Goal: Navigation & Orientation: Find specific page/section

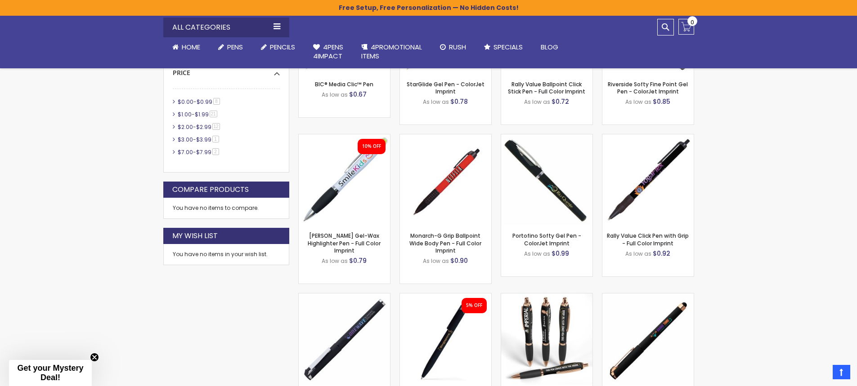
scroll to position [540, 0]
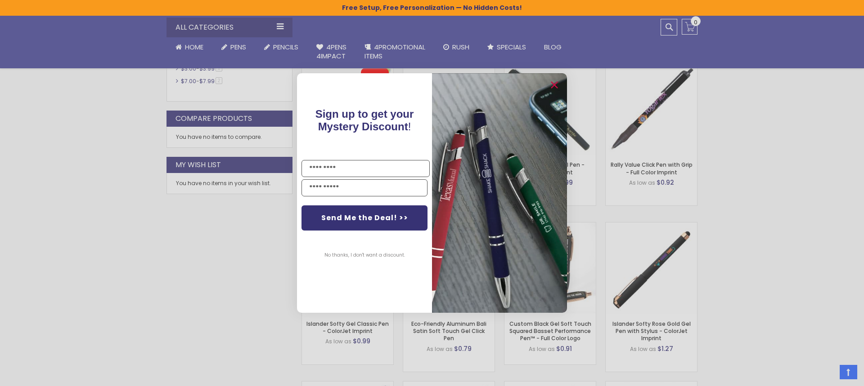
click at [793, 214] on div "Close dialog Sign up to get your Mystery Discount ! Name Email Send Me the Deal…" at bounding box center [432, 193] width 864 height 386
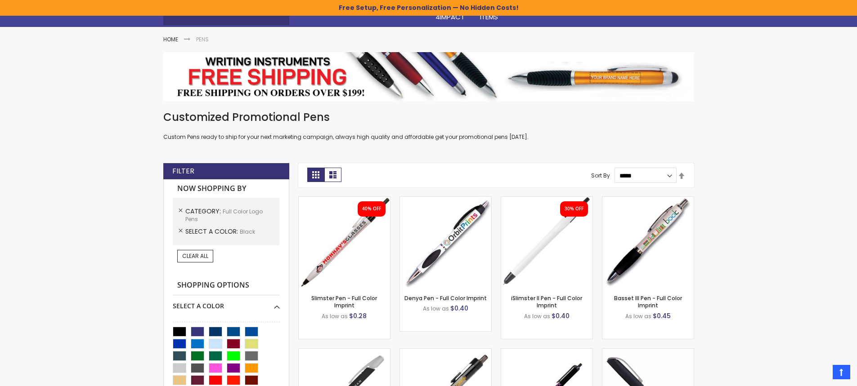
scroll to position [0, 0]
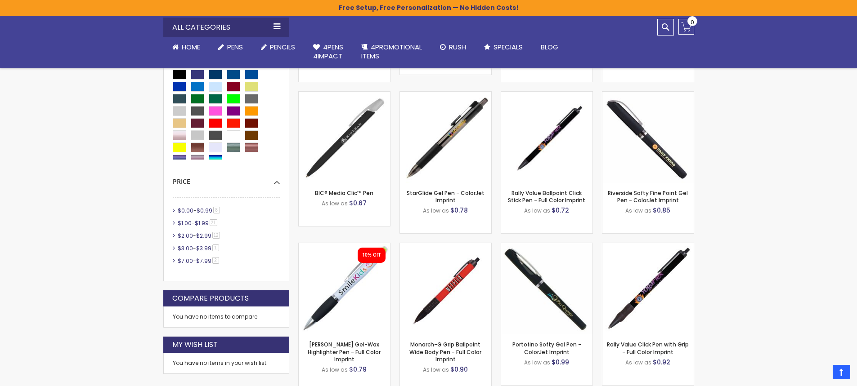
scroll to position [270, 0]
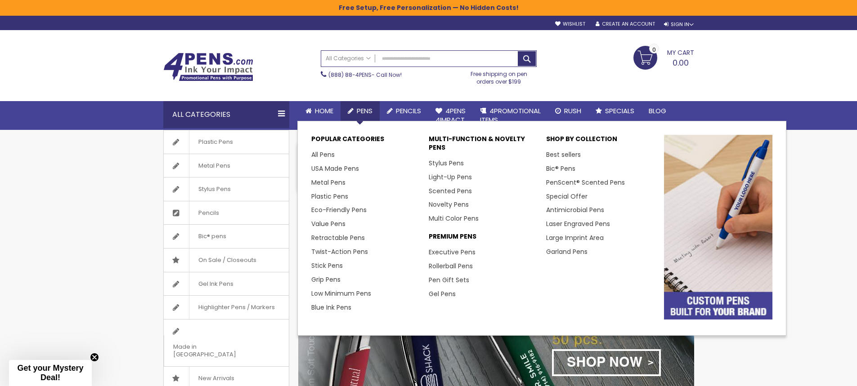
click at [363, 106] on span "Pens" at bounding box center [365, 110] width 16 height 9
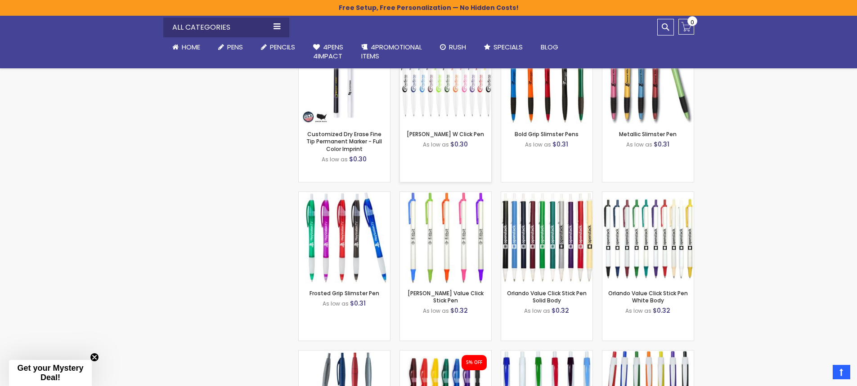
scroll to position [900, 0]
